Goal: Task Accomplishment & Management: Complete application form

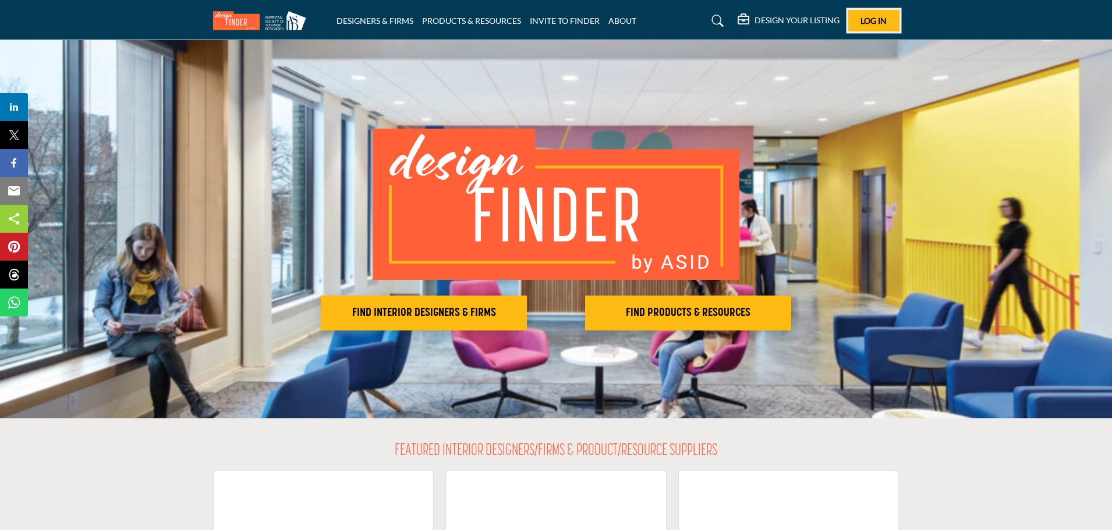
click at [865, 24] on span "Log In" at bounding box center [874, 21] width 26 height 10
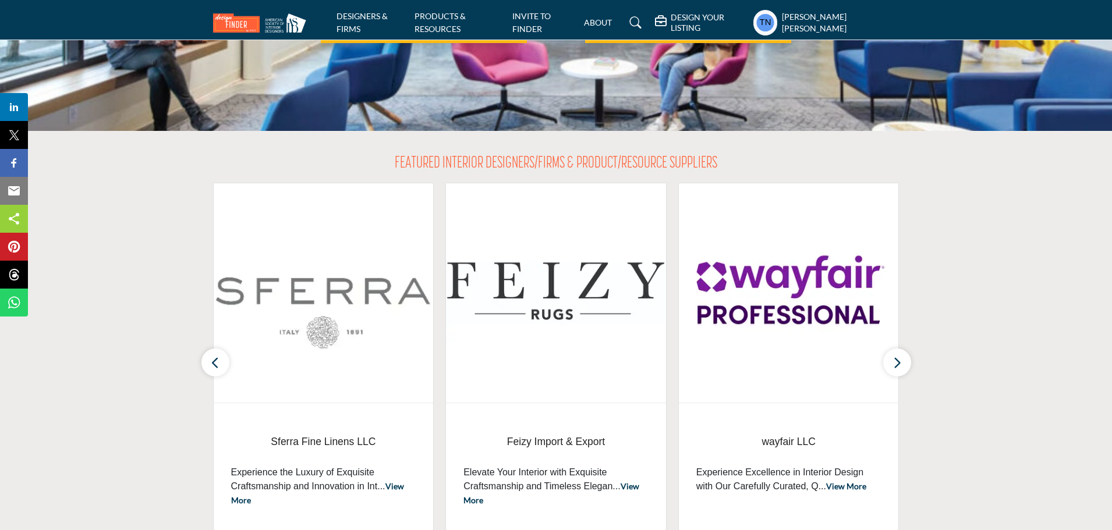
scroll to position [291, 0]
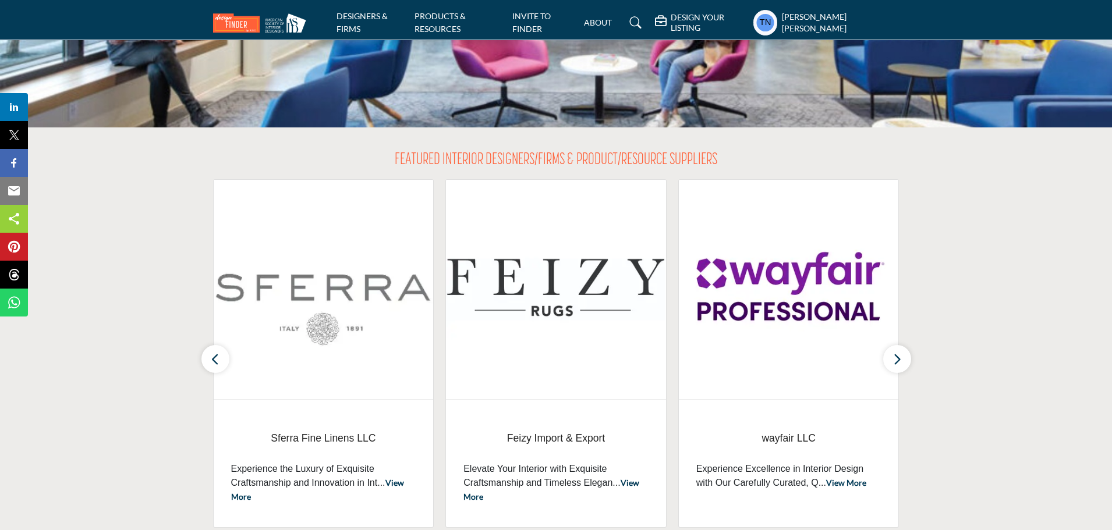
click at [642, 22] on icon at bounding box center [636, 23] width 12 height 12
click at [668, 20] on icon at bounding box center [661, 22] width 13 height 12
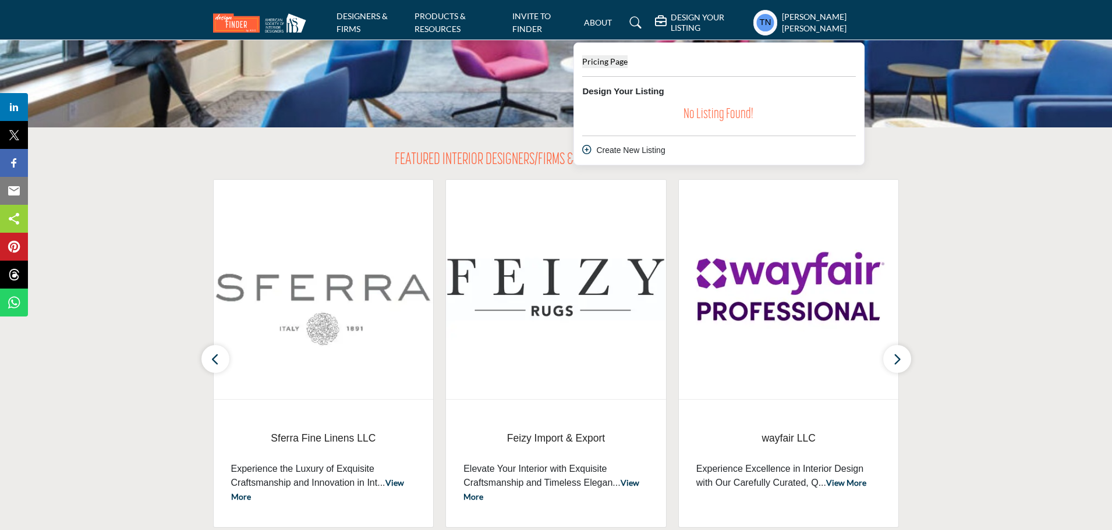
click at [628, 56] on span "Pricing Page" at bounding box center [604, 61] width 45 height 10
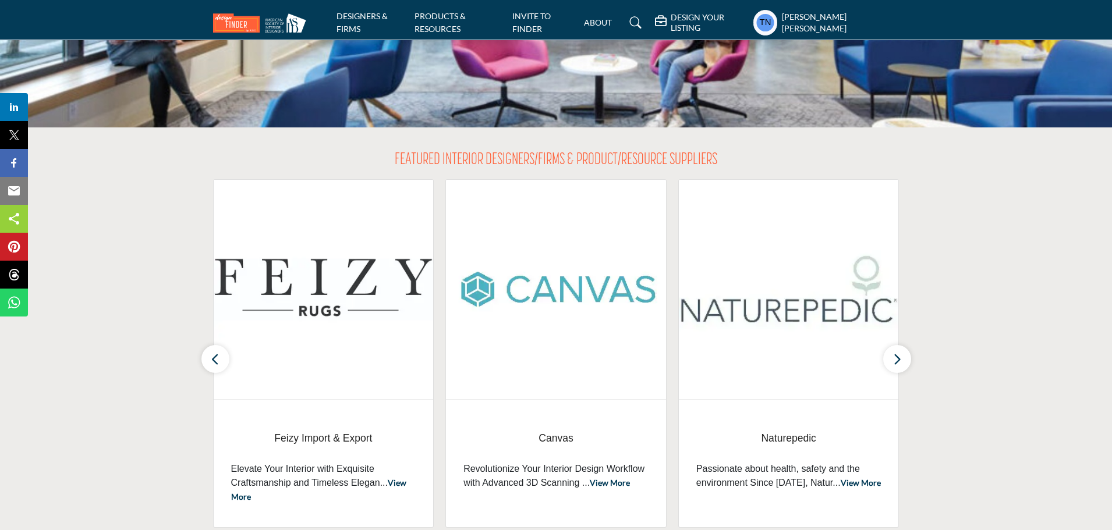
click at [642, 18] on icon at bounding box center [636, 23] width 12 height 12
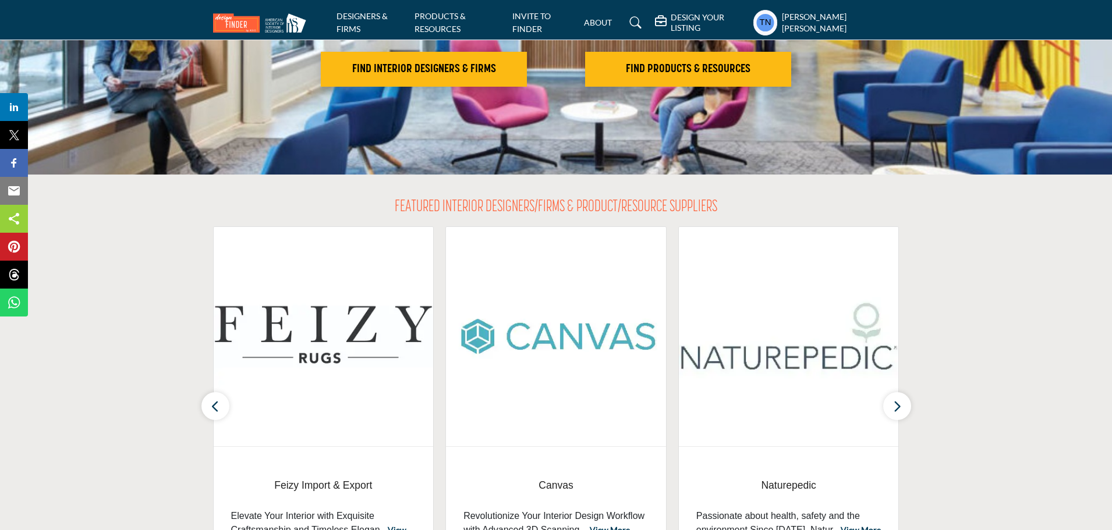
scroll to position [338, 0]
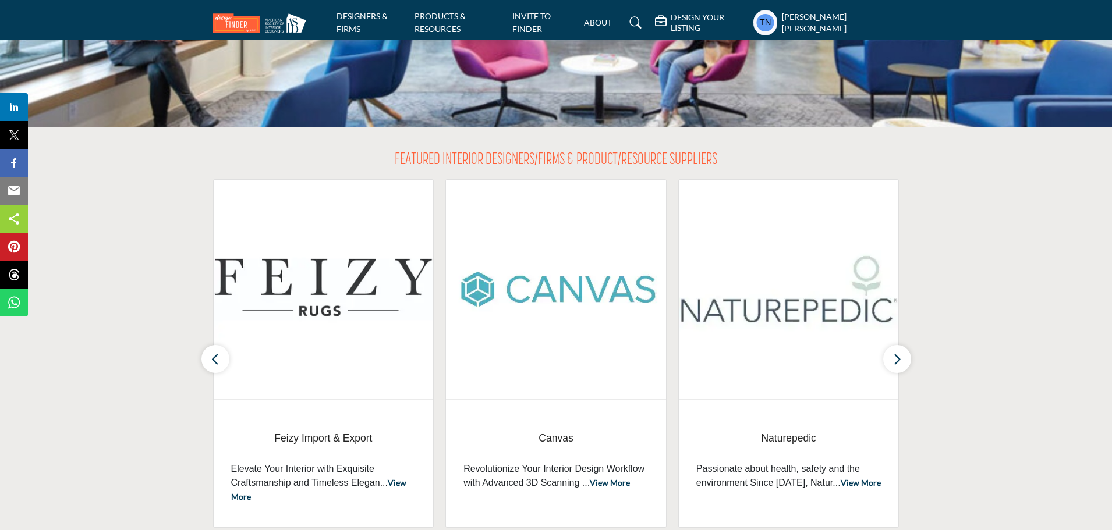
click at [668, 18] on icon at bounding box center [661, 22] width 13 height 12
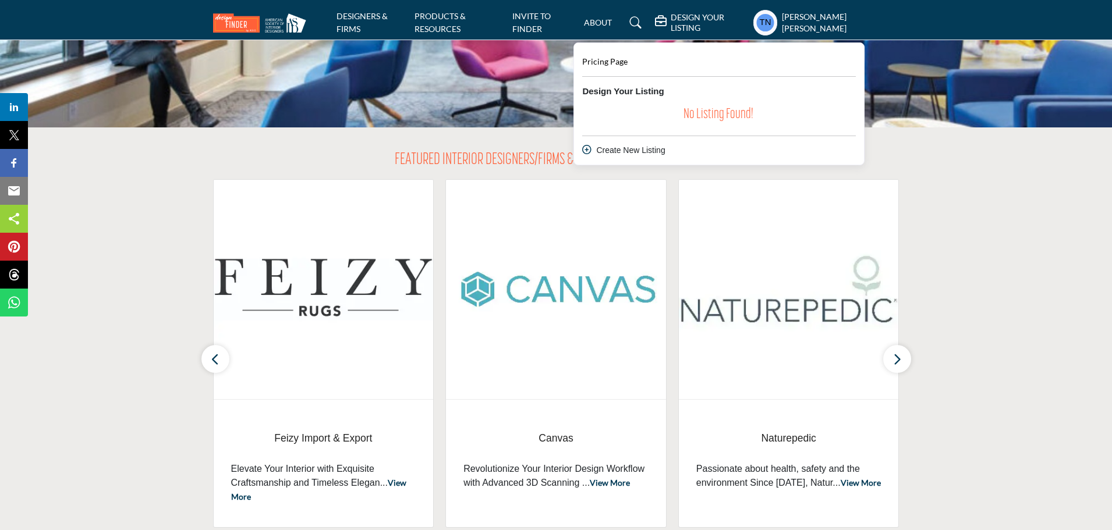
click at [685, 146] on div "Create New Listing" at bounding box center [719, 150] width 274 height 12
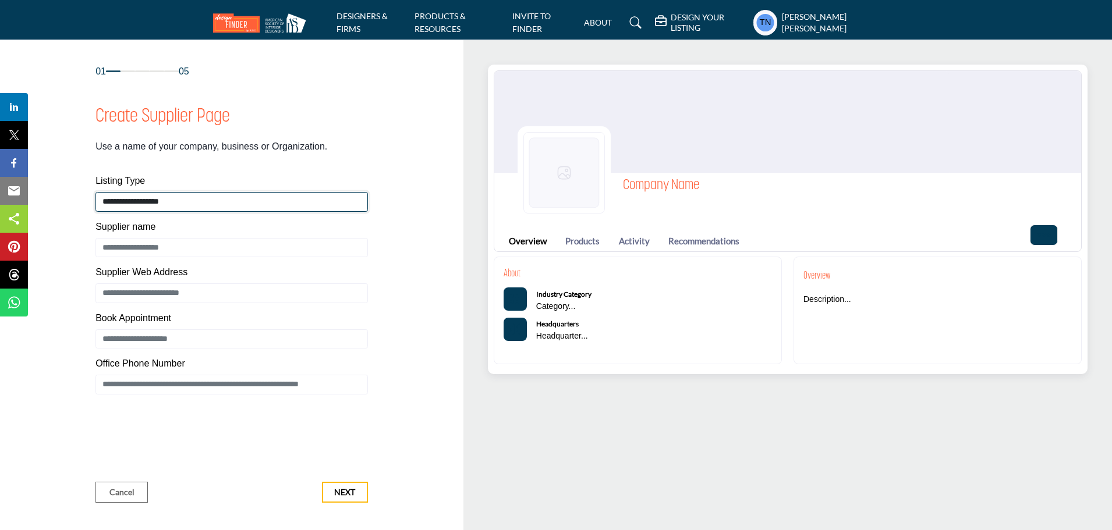
click at [171, 200] on select "**********" at bounding box center [231, 202] width 273 height 20
click at [573, 237] on link "Products" at bounding box center [582, 241] width 34 height 13
click at [727, 17] on h5 "DESIGN YOUR LISTING" at bounding box center [709, 22] width 77 height 21
click at [748, 17] on h5 "DESIGN YOUR LISTING" at bounding box center [709, 22] width 77 height 21
